Goal: Information Seeking & Learning: Find specific fact

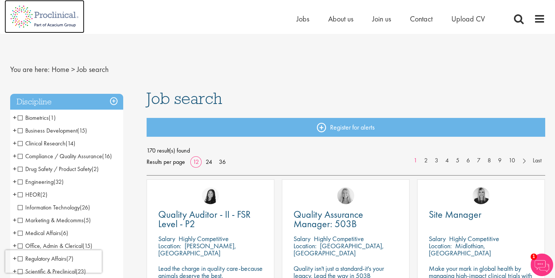
click at [47, 15] on img at bounding box center [45, 16] width 80 height 33
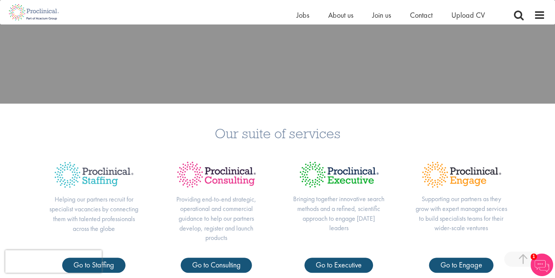
scroll to position [113, 0]
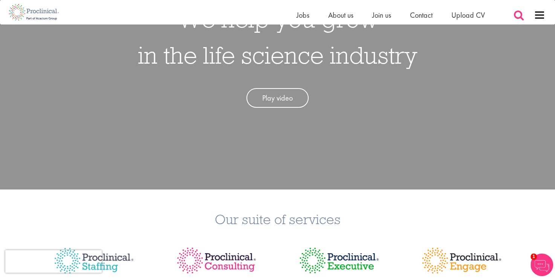
click at [520, 15] on span at bounding box center [519, 14] width 11 height 11
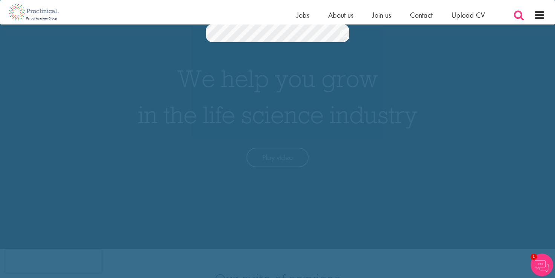
scroll to position [0, 0]
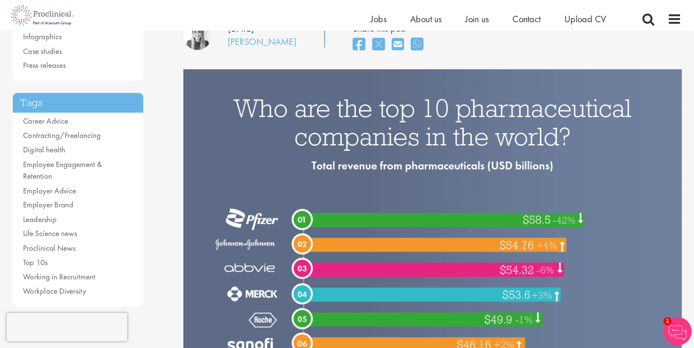
scroll to position [151, 0]
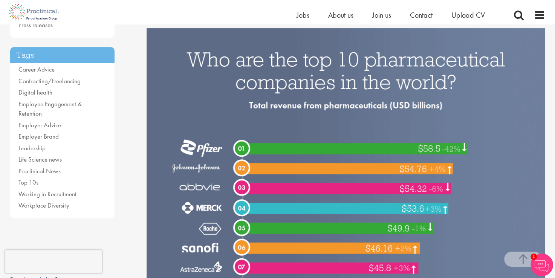
click at [249, 20] on div "Home Jobs About us Join us Contact Upload CV" at bounding box center [275, 12] width 541 height 25
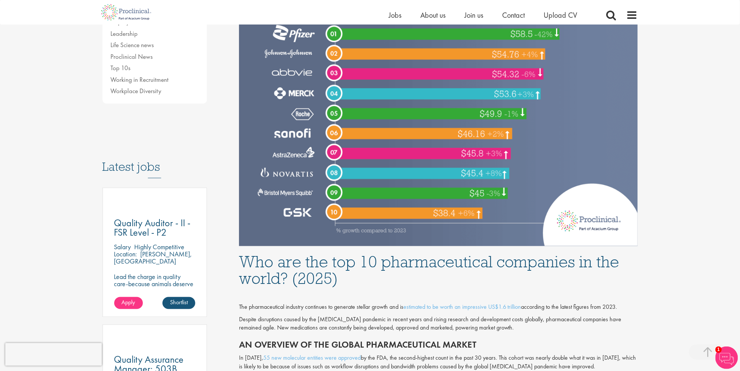
scroll to position [302, 0]
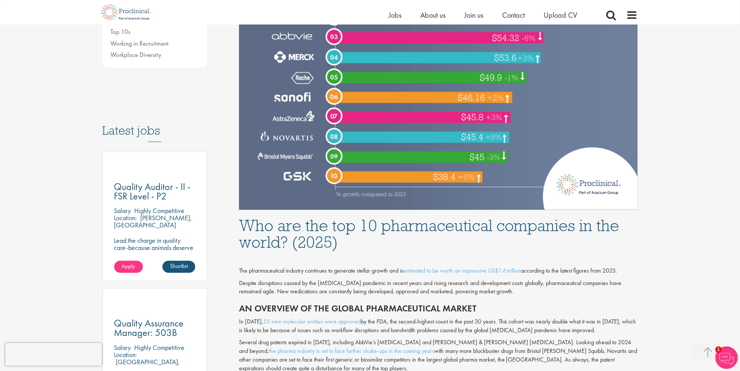
drag, startPoint x: 240, startPoint y: 273, endPoint x: 689, endPoint y: 273, distance: 448.8
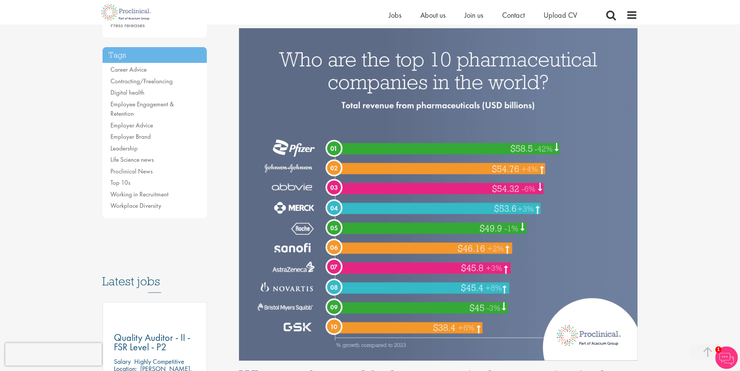
scroll to position [352, 0]
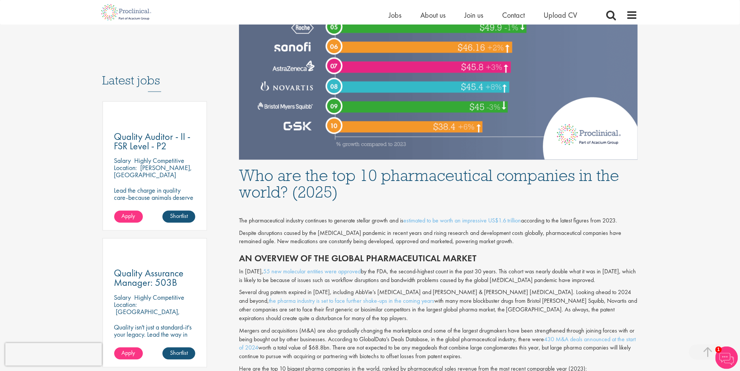
click at [417, 278] on div "The pharmaceutical industry continues to generate stellar growth and is estimat…" at bounding box center [438, 290] width 410 height 173
click at [445, 278] on p "Here are the top 10 biggest pharma companies in the world, ranked by pharmaceut…" at bounding box center [438, 369] width 399 height 9
drag, startPoint x: 382, startPoint y: 360, endPoint x: 590, endPoint y: 358, distance: 208.6
click at [555, 278] on p "Here are the top 10 biggest pharma companies in the world, ranked by pharmaceut…" at bounding box center [438, 369] width 399 height 9
drag, startPoint x: 590, startPoint y: 358, endPoint x: 563, endPoint y: 360, distance: 26.8
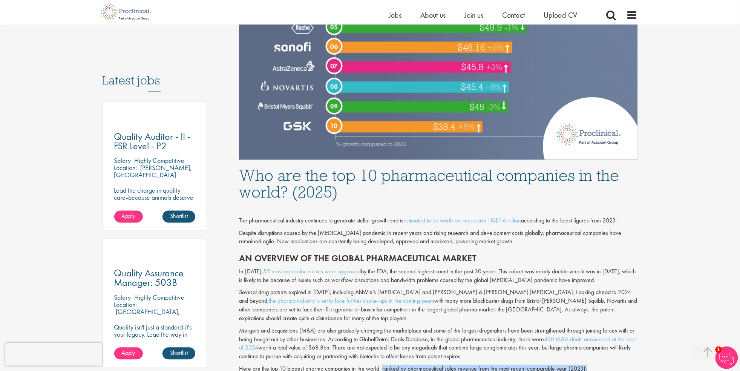
copy p "ranked by pharmaceutical sales revenue from the most recent comparable year (20…"
